Goal: Task Accomplishment & Management: Manage account settings

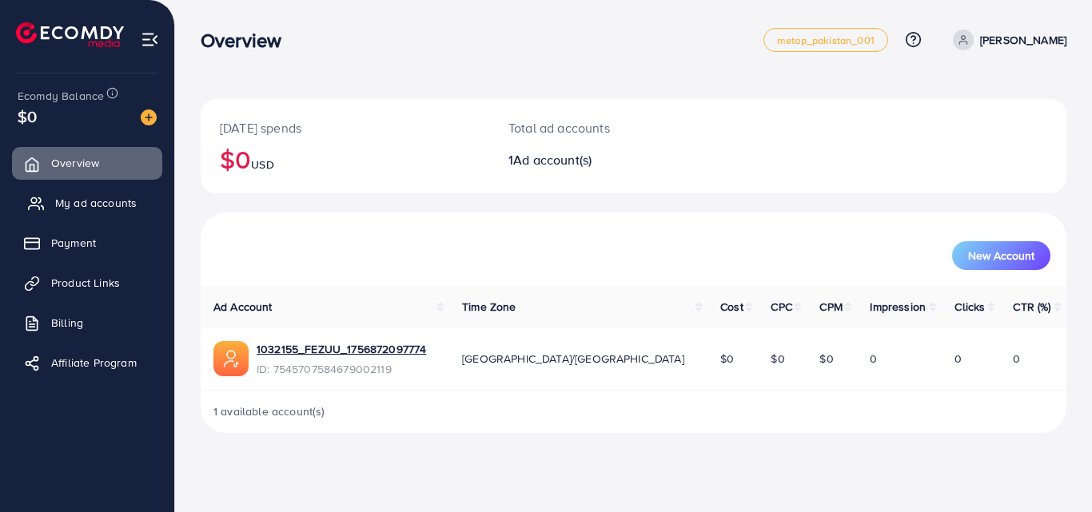
click at [82, 197] on span "My ad accounts" at bounding box center [96, 203] width 82 height 16
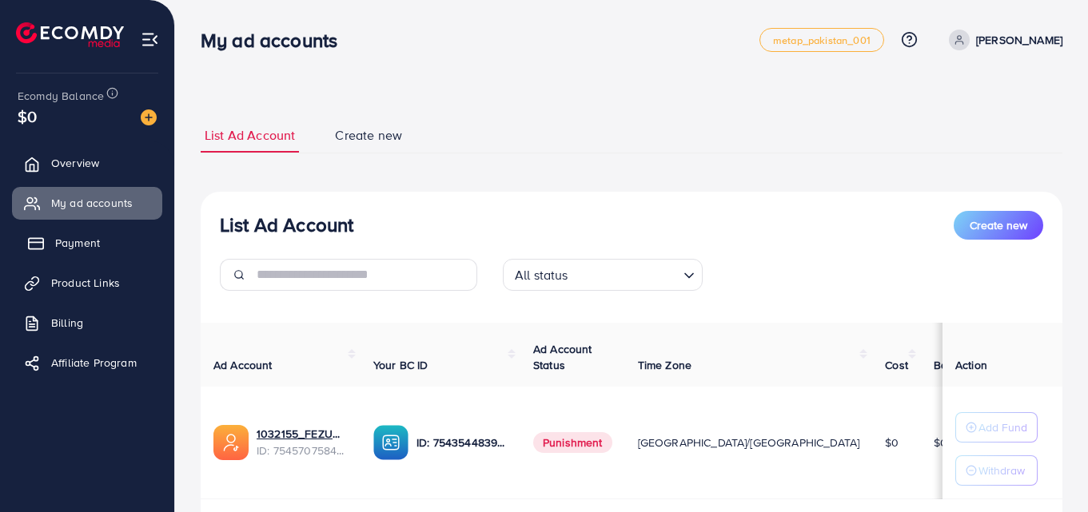
click at [58, 243] on span "Payment" at bounding box center [77, 243] width 45 height 16
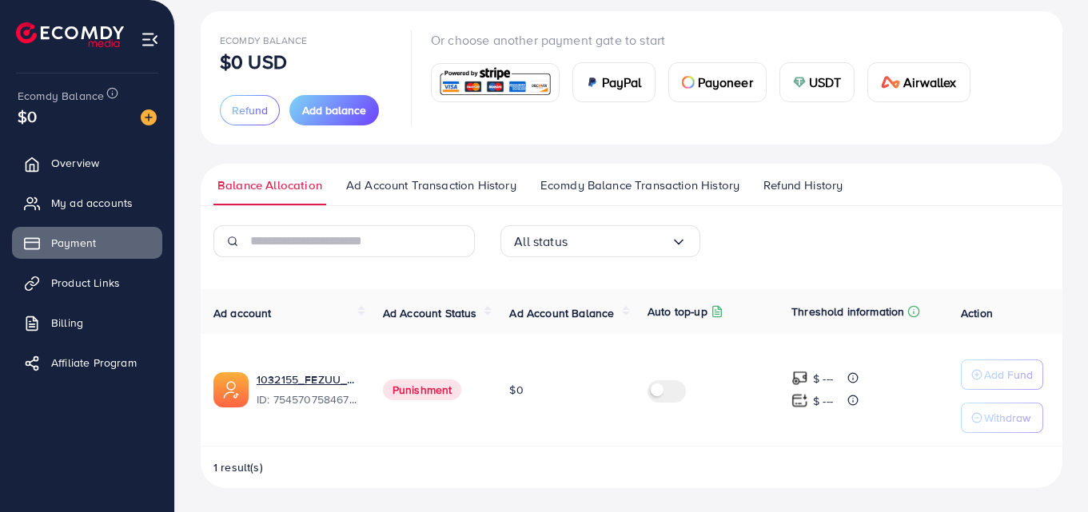
scroll to position [90, 0]
click at [641, 191] on span "Ecomdy Balance Transaction History" at bounding box center [639, 184] width 199 height 18
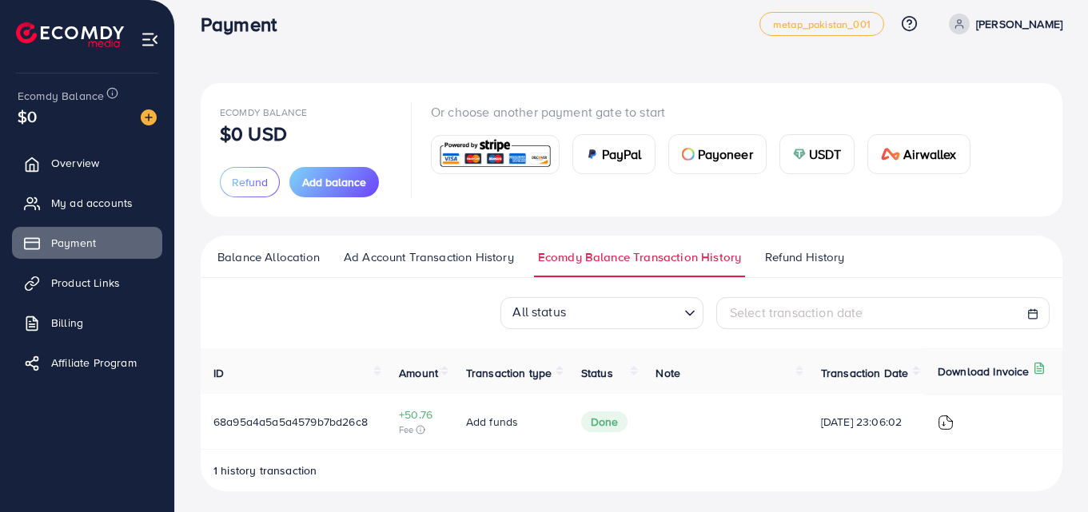
scroll to position [21, 0]
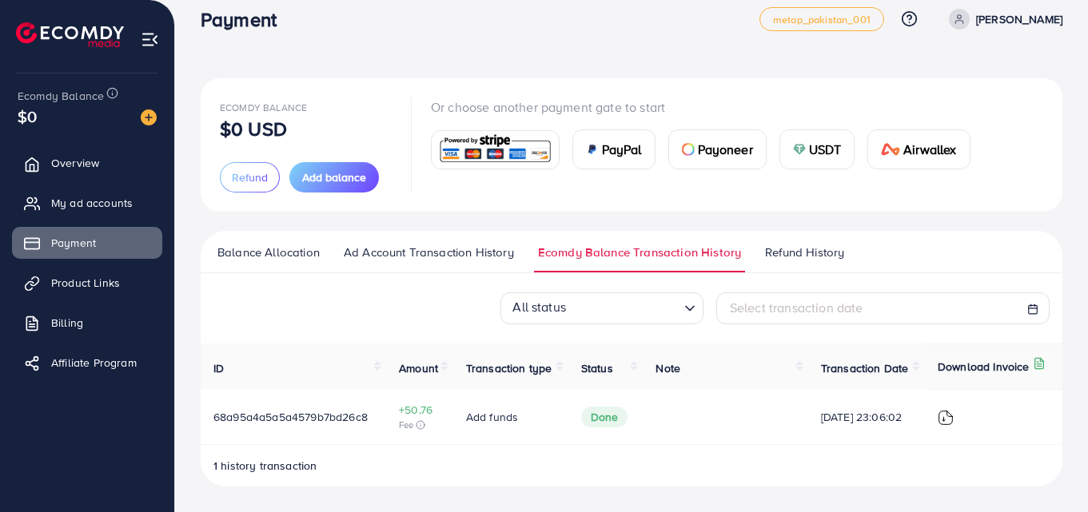
click at [826, 252] on span "Refund History" at bounding box center [804, 253] width 79 height 18
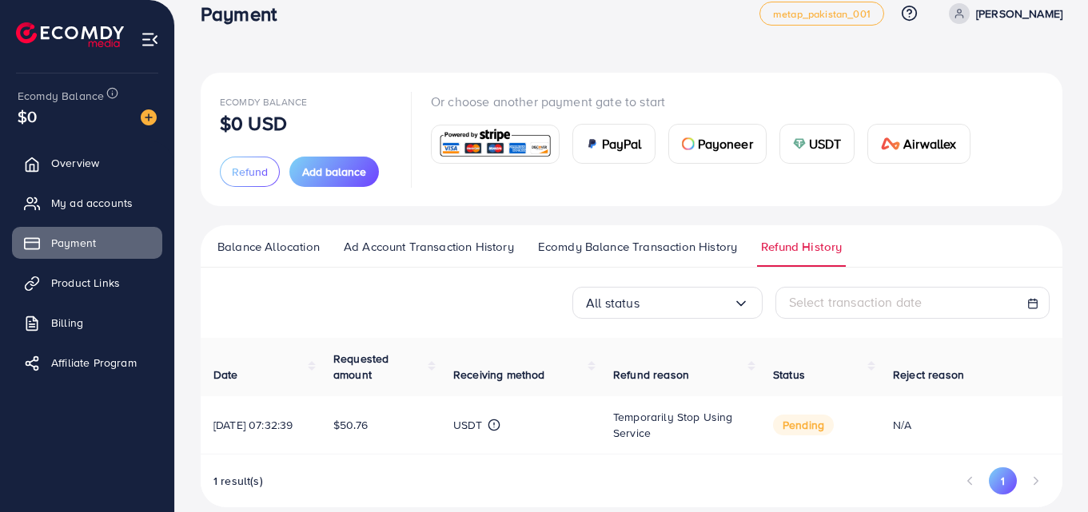
scroll to position [51, 0]
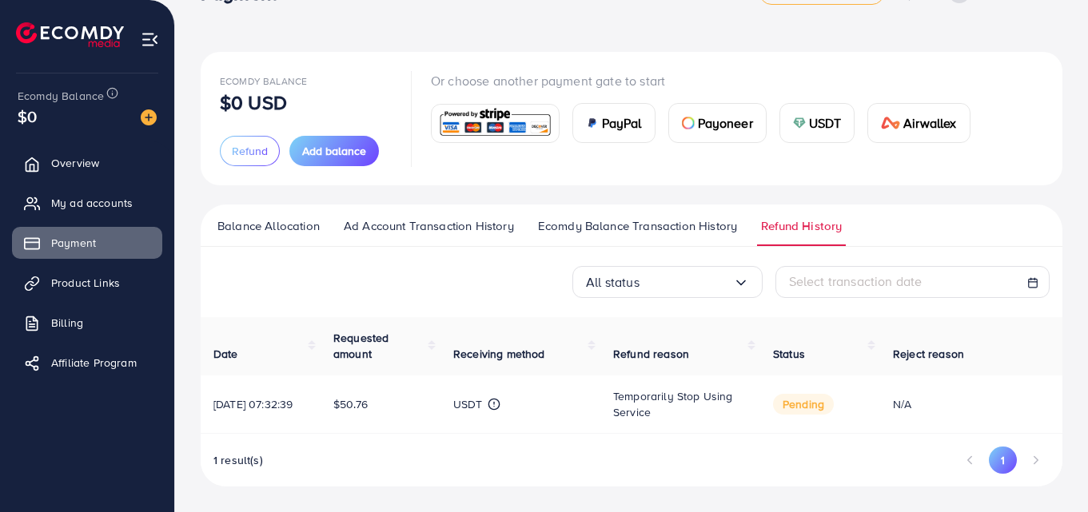
click at [649, 224] on span "Ecomdy Balance Transaction History" at bounding box center [637, 226] width 199 height 18
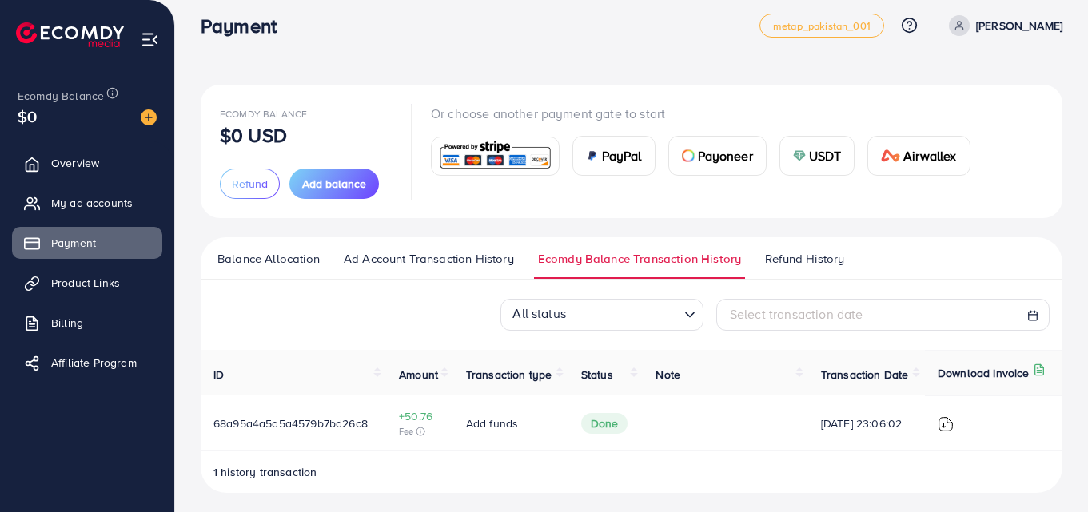
scroll to position [21, 0]
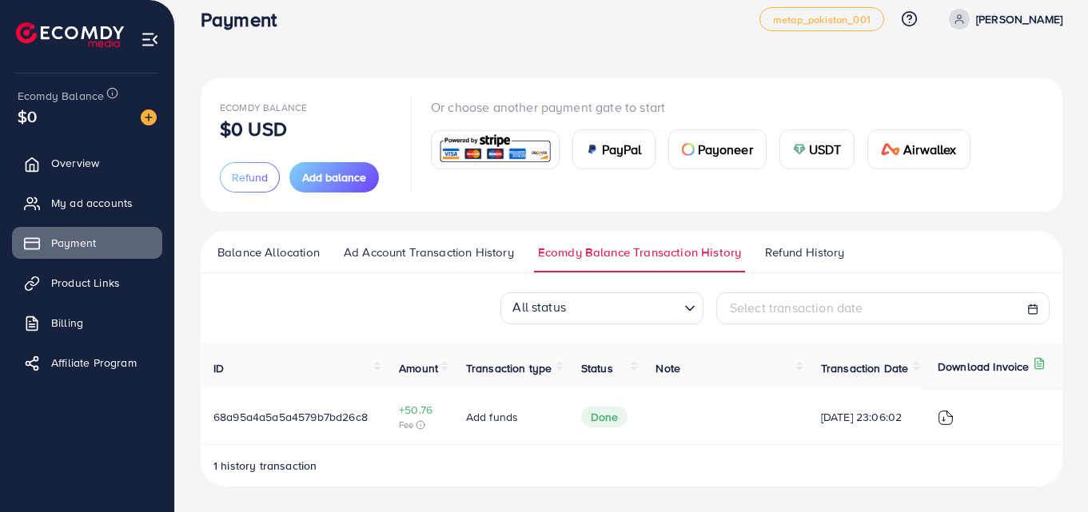
click at [450, 245] on span "Ad Account Transaction History" at bounding box center [429, 253] width 170 height 18
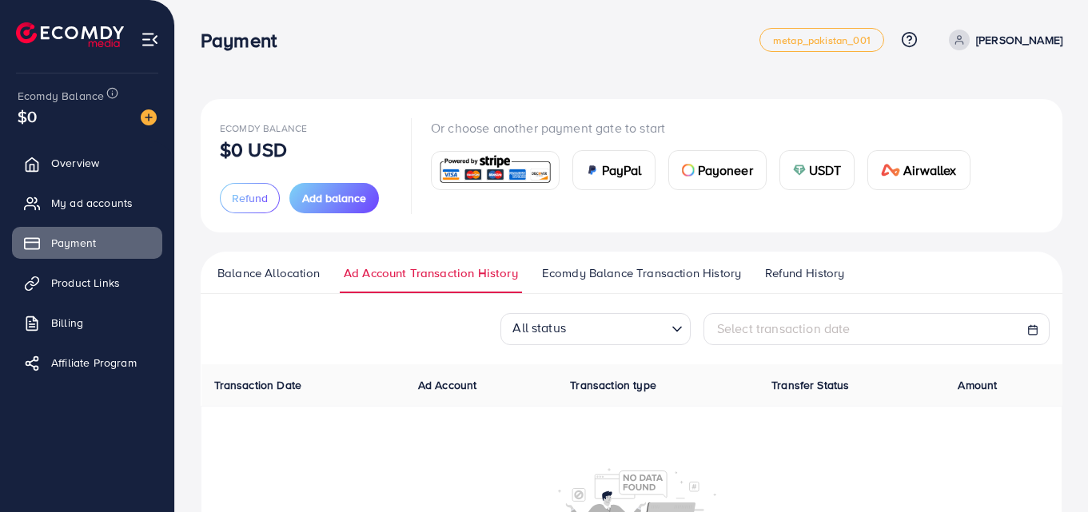
click at [617, 272] on span "Ecomdy Balance Transaction History" at bounding box center [641, 274] width 199 height 18
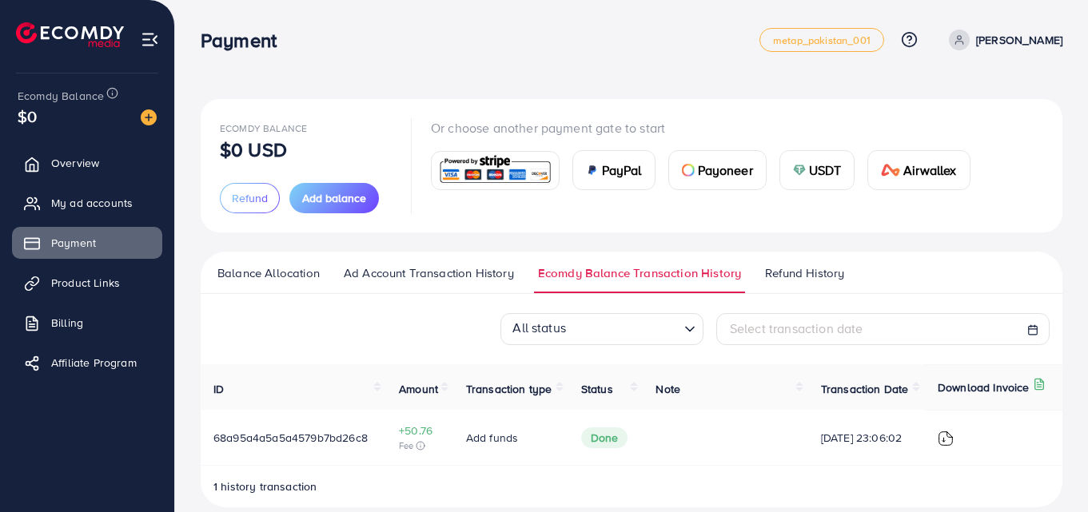
click at [797, 276] on span "Refund History" at bounding box center [804, 274] width 79 height 18
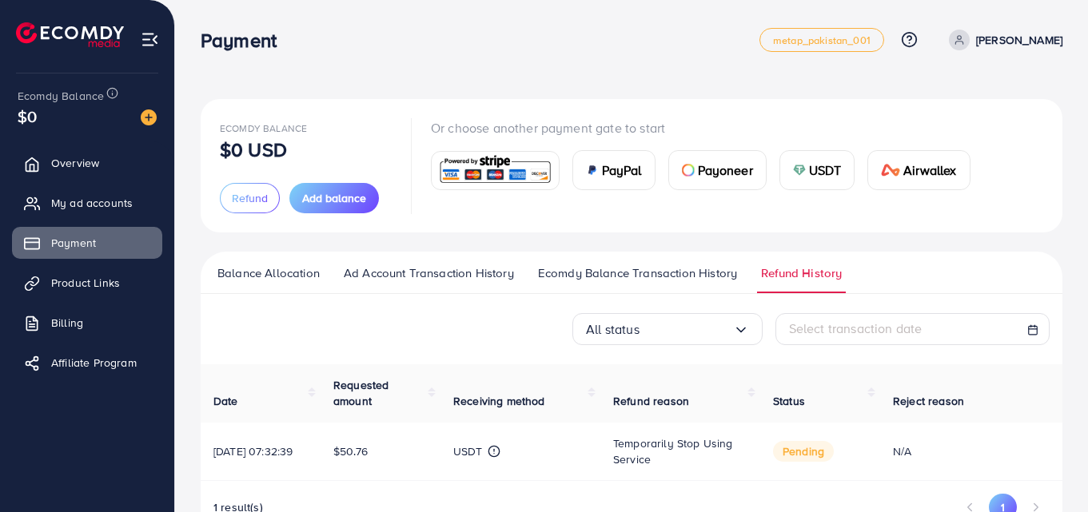
click at [670, 276] on span "Ecomdy Balance Transaction History" at bounding box center [637, 274] width 199 height 18
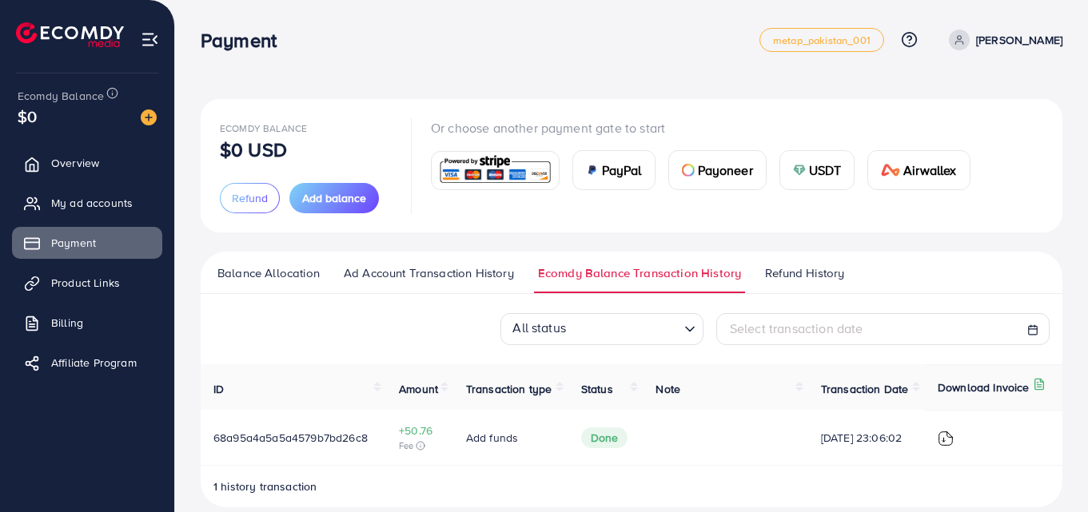
click at [799, 273] on span "Refund History" at bounding box center [804, 274] width 79 height 18
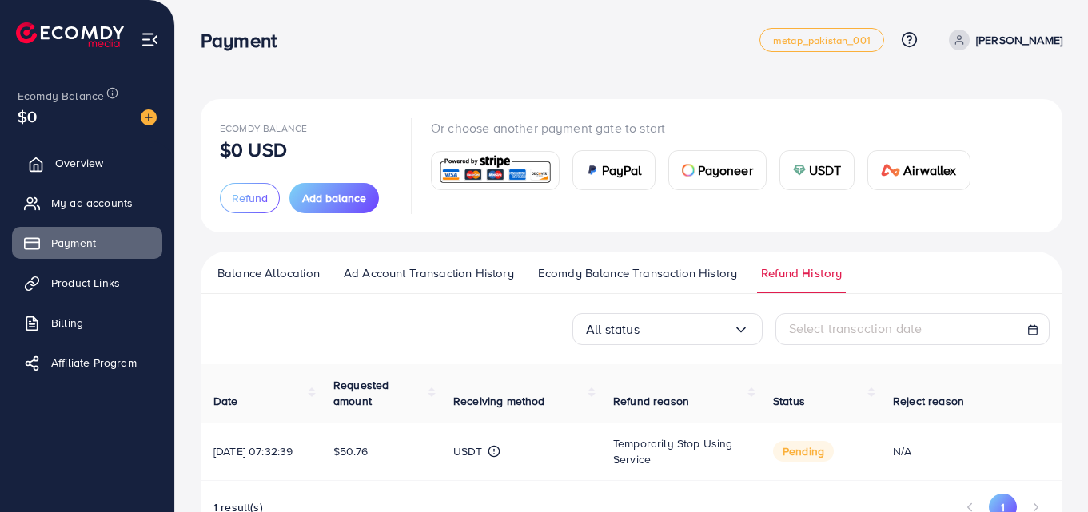
click at [61, 153] on link "Overview" at bounding box center [87, 163] width 150 height 32
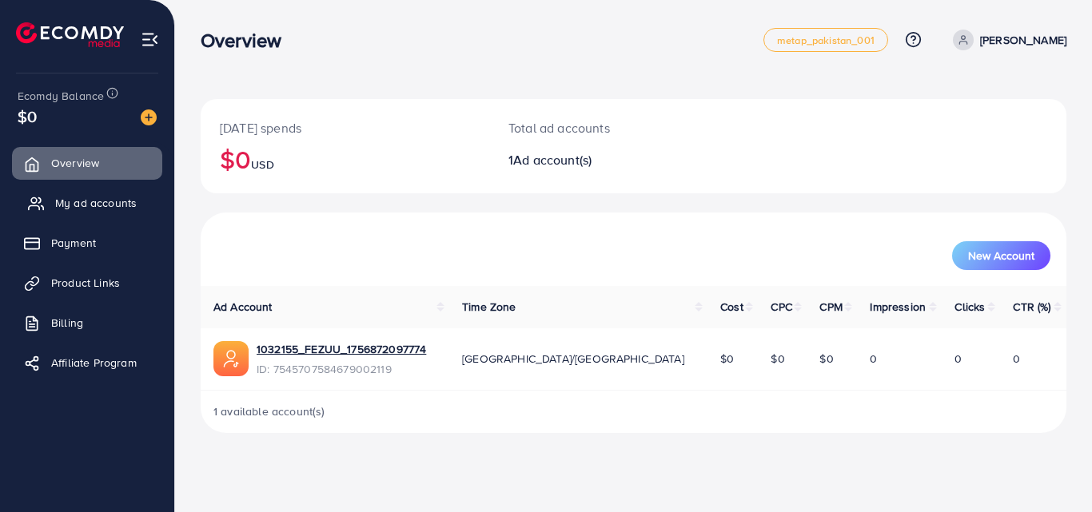
click at [131, 207] on span "My ad accounts" at bounding box center [96, 203] width 82 height 16
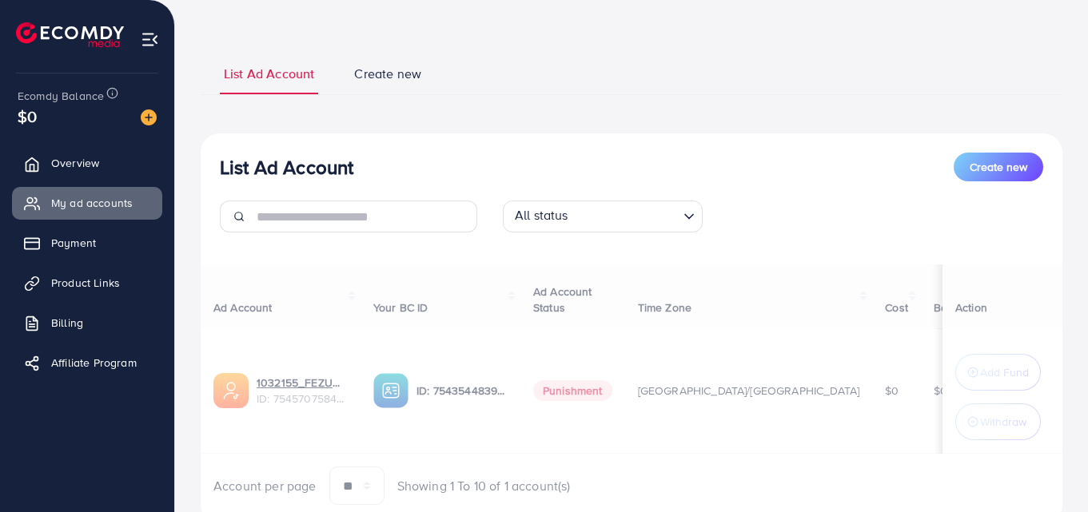
scroll to position [127, 0]
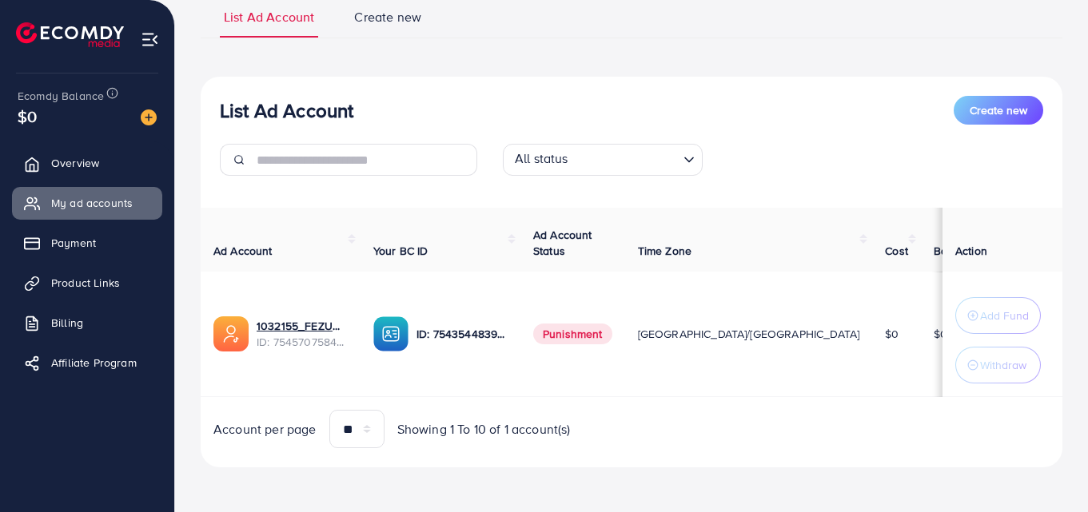
drag, startPoint x: 922, startPoint y: 261, endPoint x: 786, endPoint y: 253, distance: 136.1
click at [789, 251] on tr "Ad Account Your BC ID Ad Account Status Time Zone Cost Balance Auto top-up Thre…" at bounding box center [759, 240] width 1116 height 64
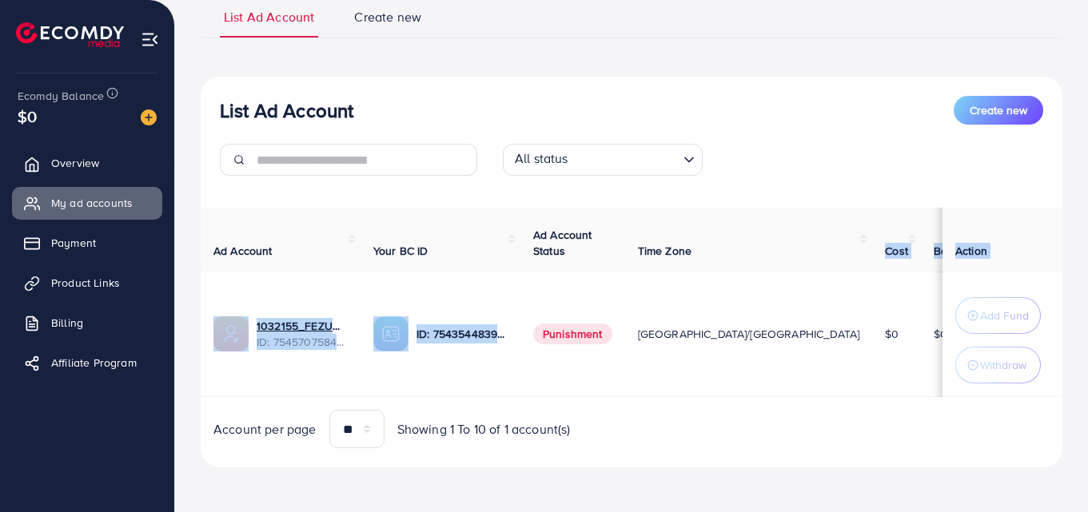
drag, startPoint x: 694, startPoint y: 263, endPoint x: 539, endPoint y: 284, distance: 157.2
click at [532, 281] on table "Ad Account Your BC ID Ad Account Status Time Zone Cost Balance Auto top-up Thre…" at bounding box center [759, 302] width 1116 height 189
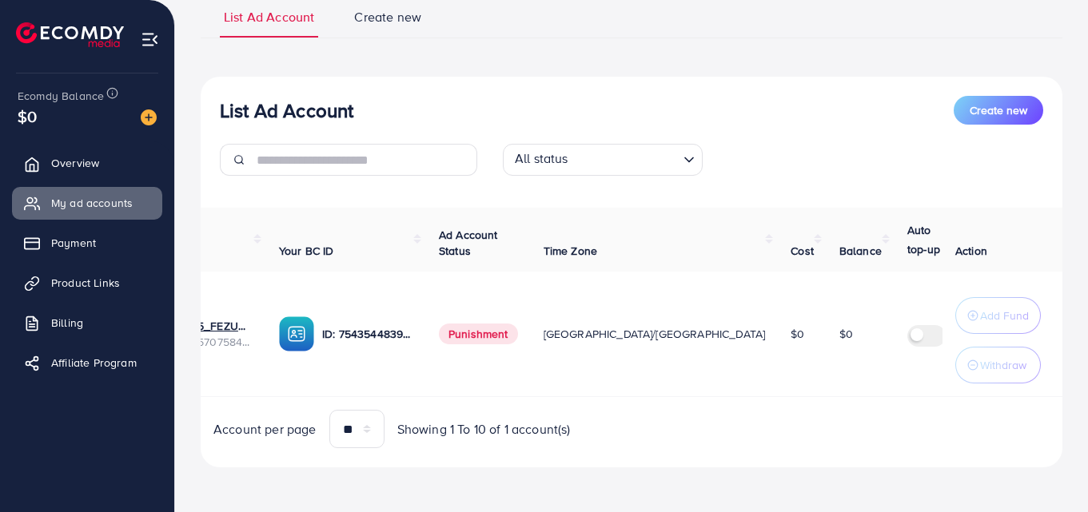
click at [848, 106] on div "List Ad Account Create new" at bounding box center [631, 110] width 823 height 29
